Goal: Information Seeking & Learning: Check status

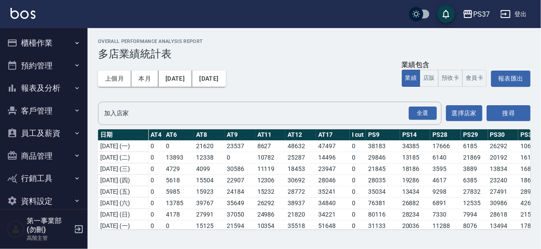
scroll to position [303, 0]
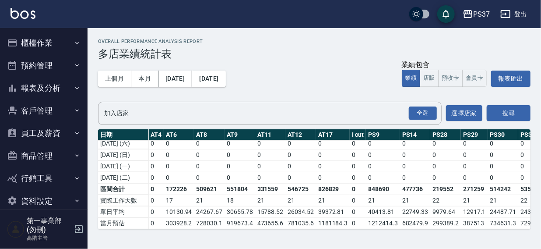
click at [319, 15] on div "PS37 登出" at bounding box center [270, 14] width 541 height 28
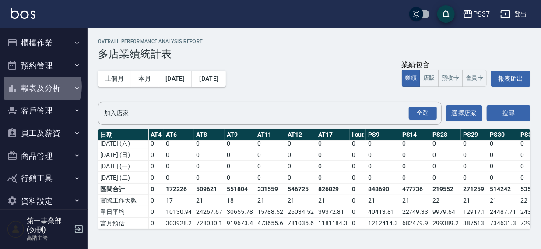
click at [32, 86] on button "報表及分析" at bounding box center [44, 88] width 81 height 23
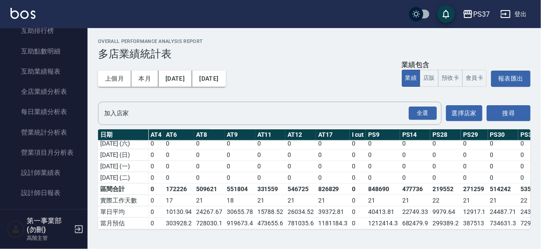
scroll to position [279, 0]
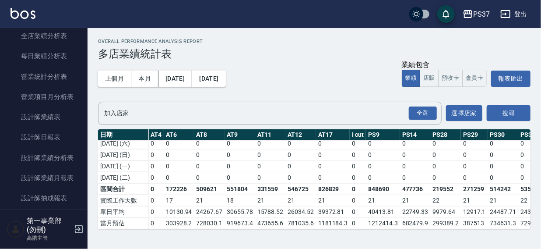
drag, startPoint x: 82, startPoint y: 100, endPoint x: 82, endPoint y: 120, distance: 19.7
click at [82, 120] on nav "櫃檯作業 打帳單 帳單列表 掛單列表 座位開單 營業儀表板 現金收支登錄 高階收支登錄 材料自購登錄 每日結帳 排班表 現場電腦打卡 掃碼打卡 預約管理 預約…" at bounding box center [44, 118] width 88 height 181
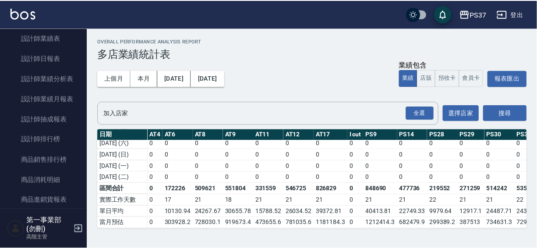
scroll to position [365, 0]
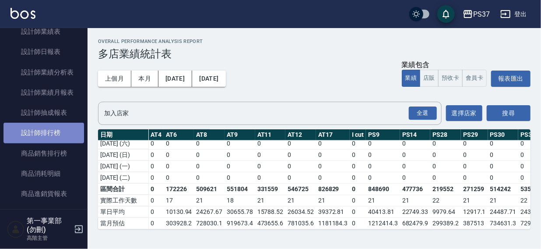
click at [44, 134] on link "設計師排行榜" at bounding box center [44, 133] width 81 height 20
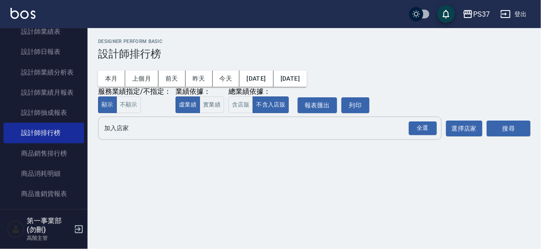
click at [119, 127] on input "加入店家" at bounding box center [263, 127] width 323 height 15
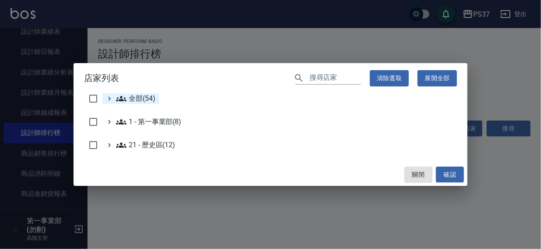
click at [127, 95] on span "全部(54)" at bounding box center [135, 98] width 39 height 11
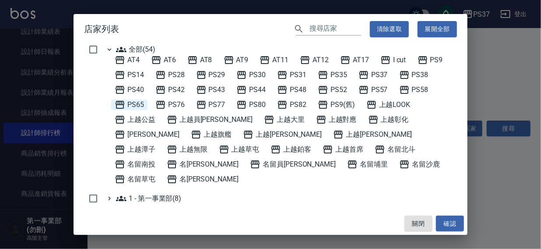
click at [135, 105] on span "PS65" at bounding box center [129, 104] width 29 height 11
click at [448, 223] on button "確認" at bounding box center [450, 223] width 28 height 16
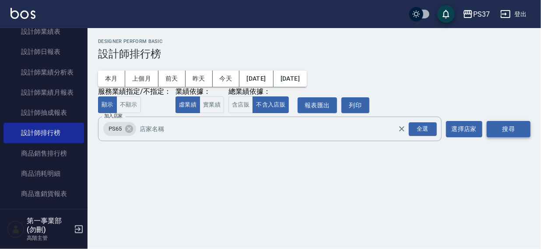
click at [512, 127] on button "搜尋" at bounding box center [509, 129] width 44 height 16
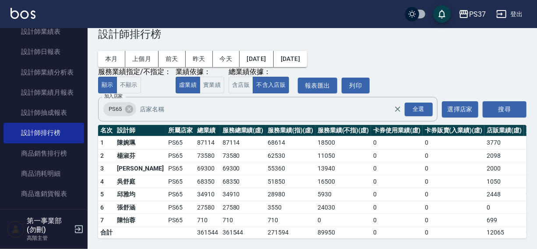
scroll to position [26, 0]
click at [127, 105] on icon at bounding box center [129, 109] width 8 height 8
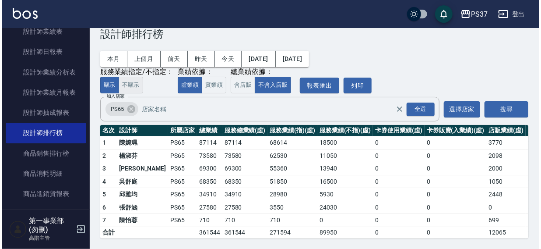
scroll to position [0, 0]
